Goal: Transaction & Acquisition: Purchase product/service

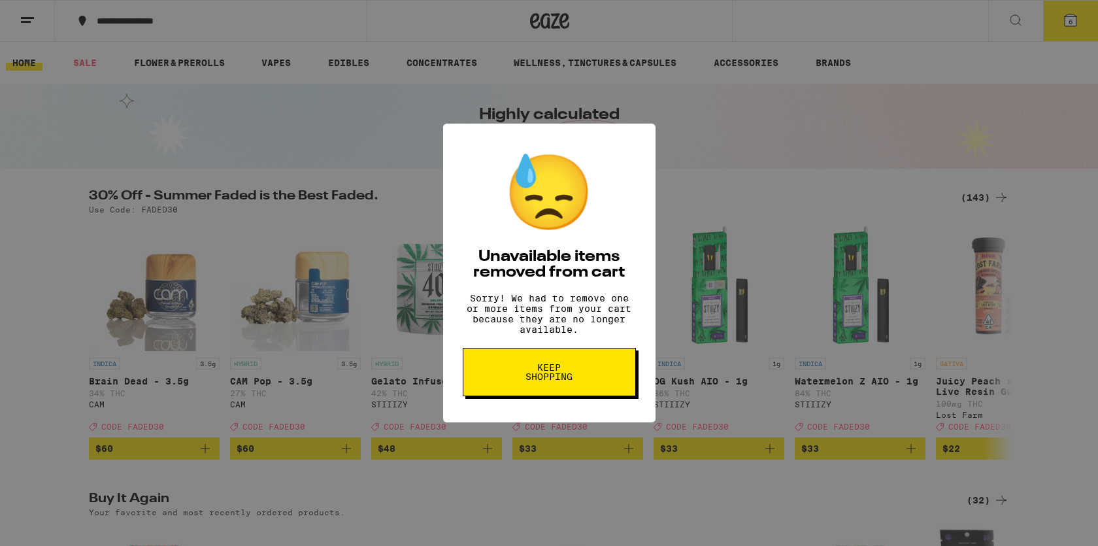
click at [548, 381] on span "Keep Shopping" at bounding box center [548, 372] width 67 height 18
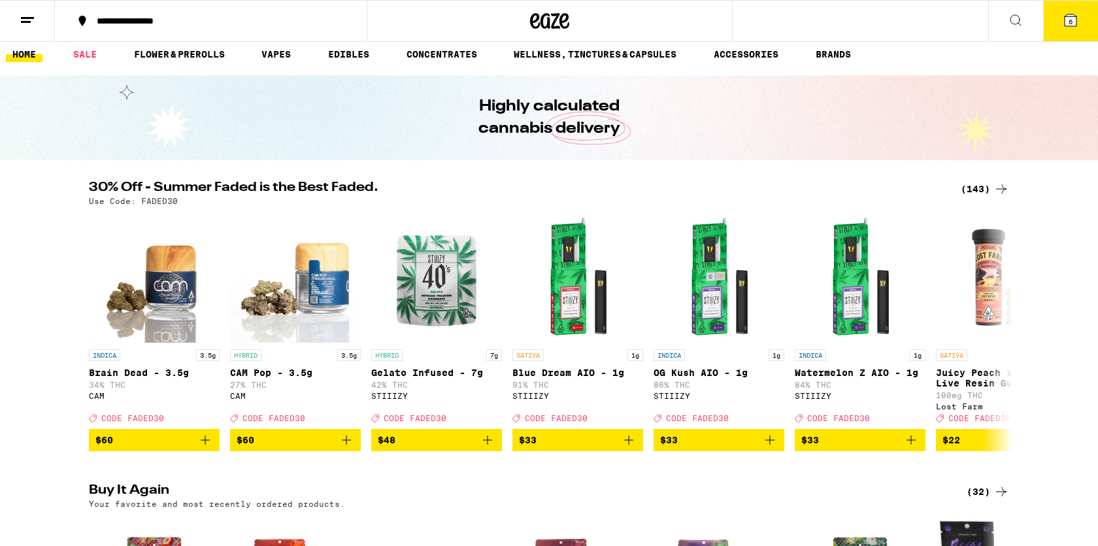
scroll to position [10, 0]
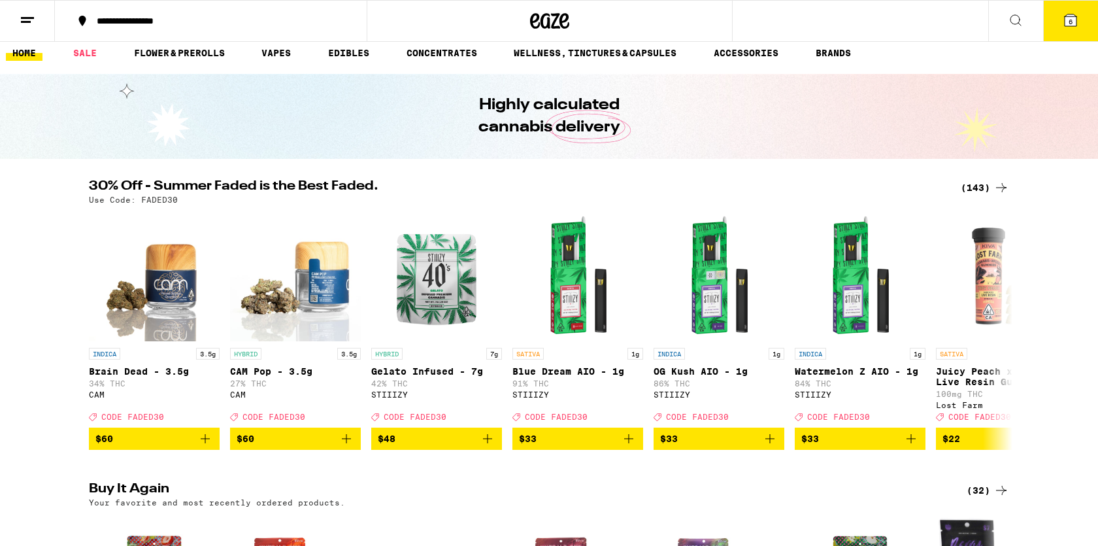
click at [1002, 186] on icon at bounding box center [1001, 188] width 16 height 16
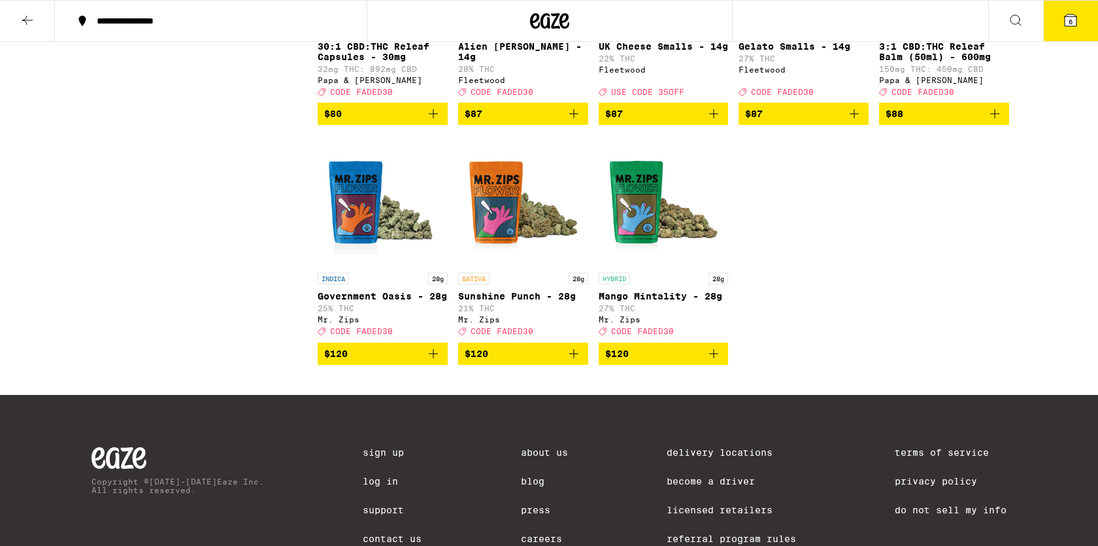
scroll to position [7335, 0]
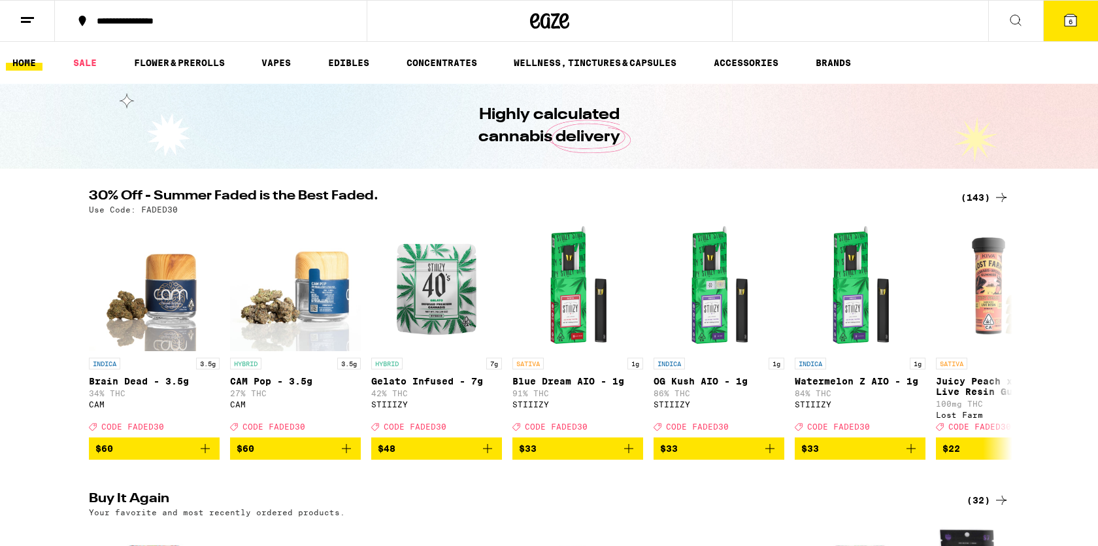
click at [101, 308] on img "Open page for Brain Dead - 3.5g from CAM" at bounding box center [154, 285] width 131 height 131
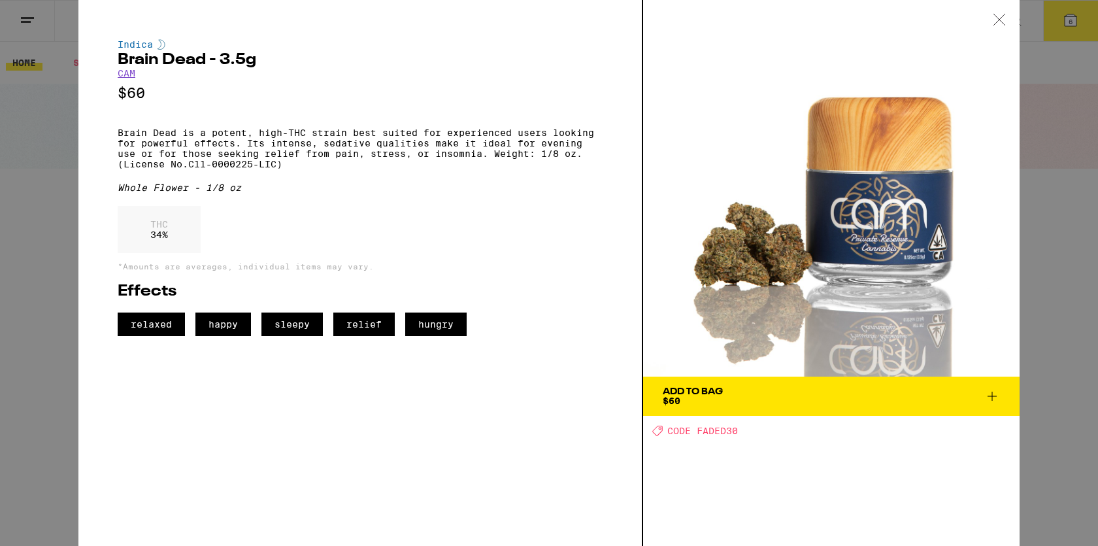
scroll to position [198, 0]
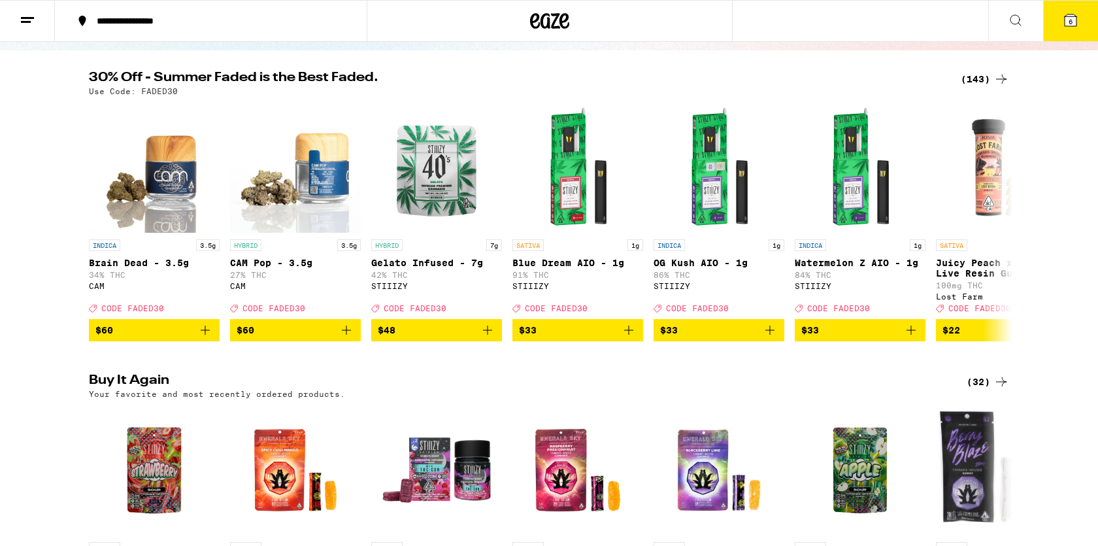
scroll to position [223, 0]
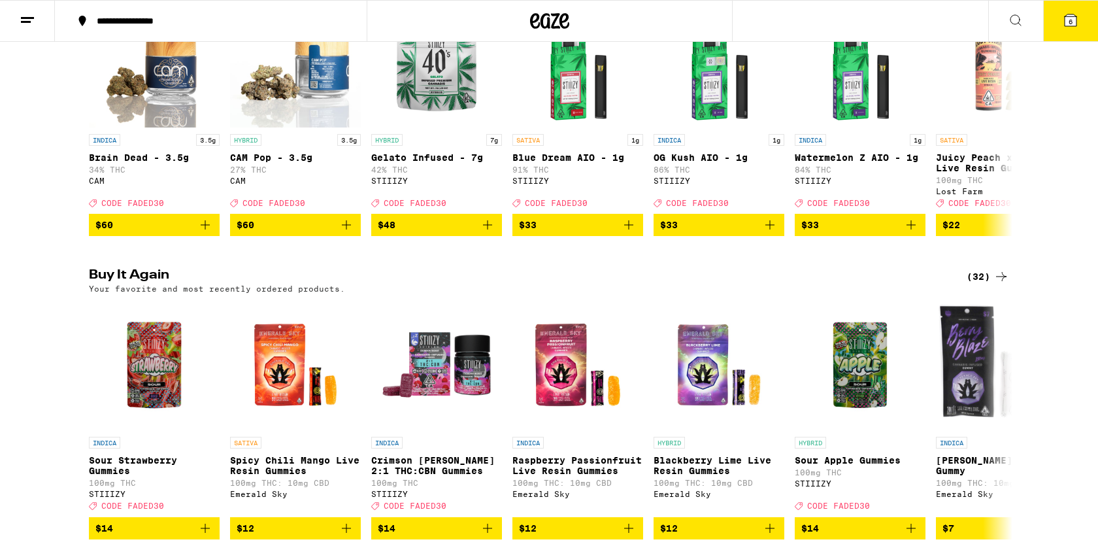
click at [1003, 284] on icon at bounding box center [1001, 277] width 16 height 16
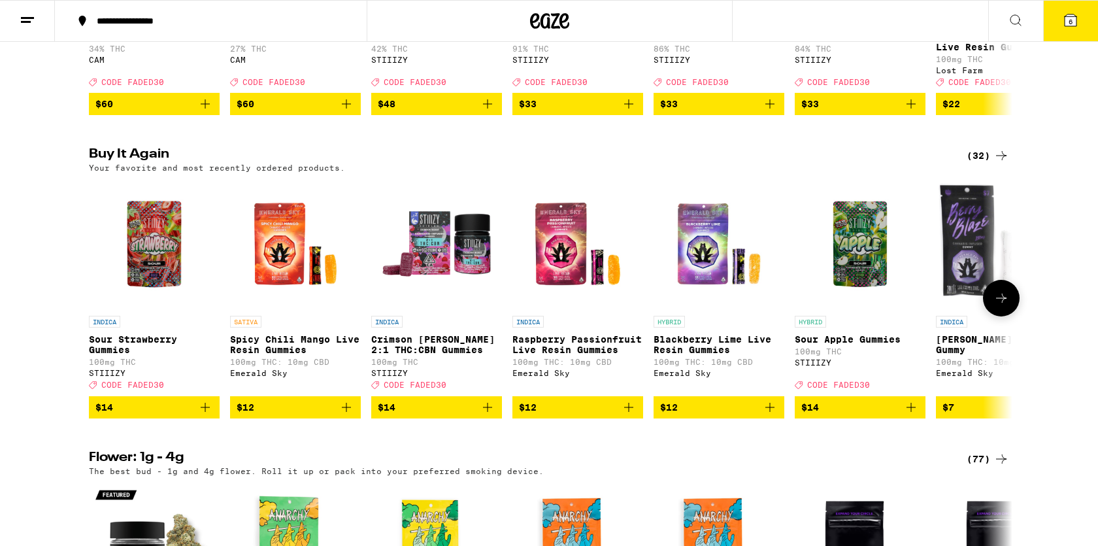
scroll to position [350, 0]
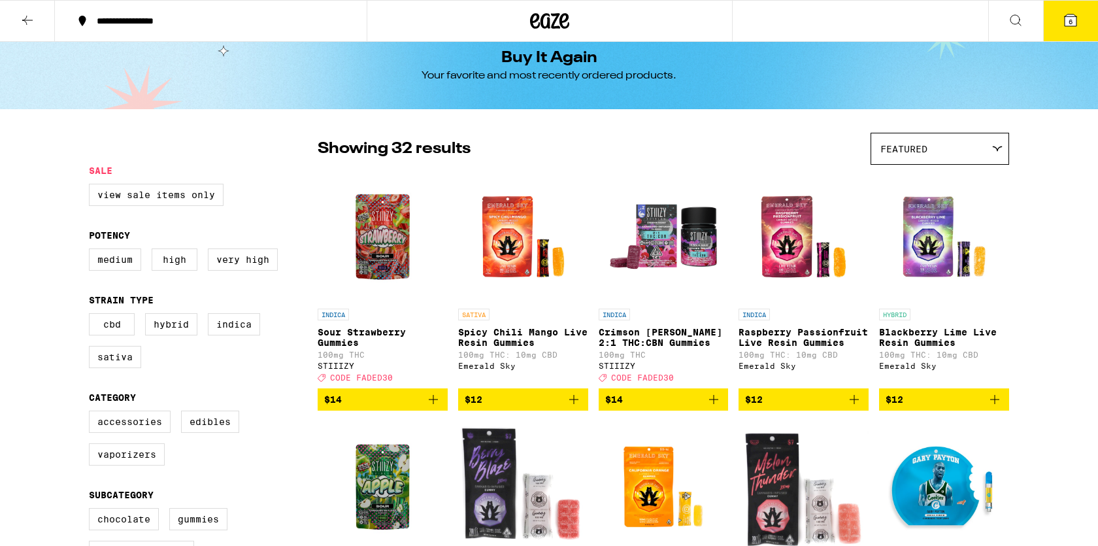
scroll to position [40, 0]
